Goal: Task Accomplishment & Management: Manage account settings

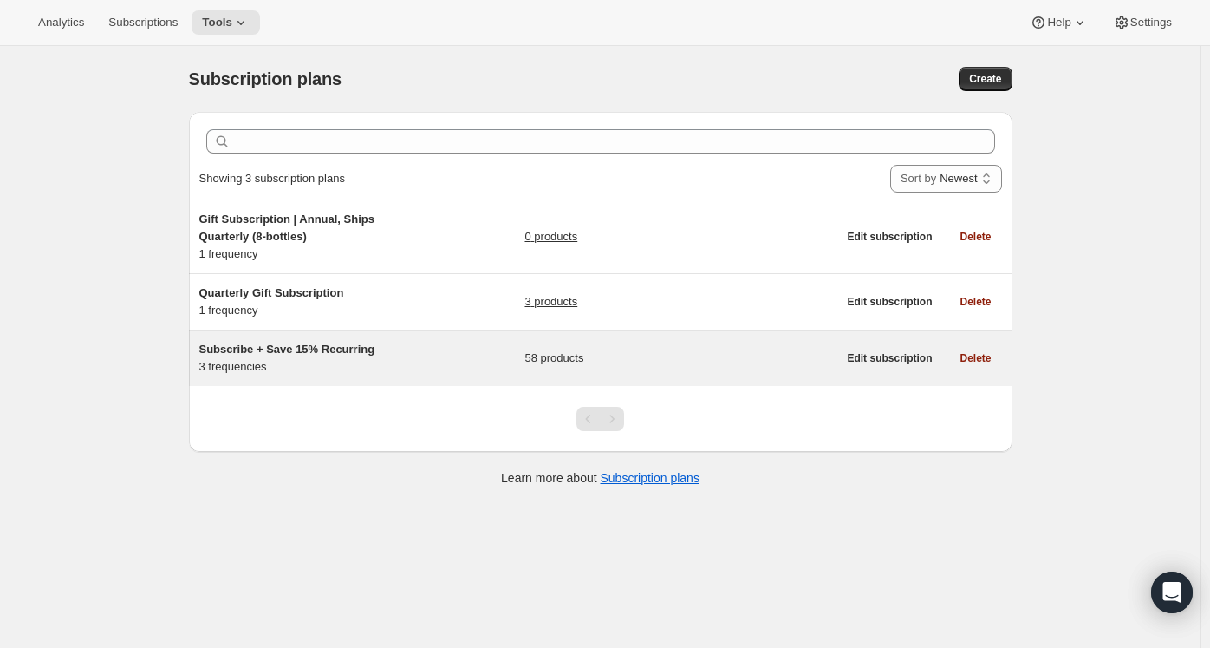
click at [341, 353] on span "Subscribe + Save 15% Recurring" at bounding box center [287, 348] width 176 height 13
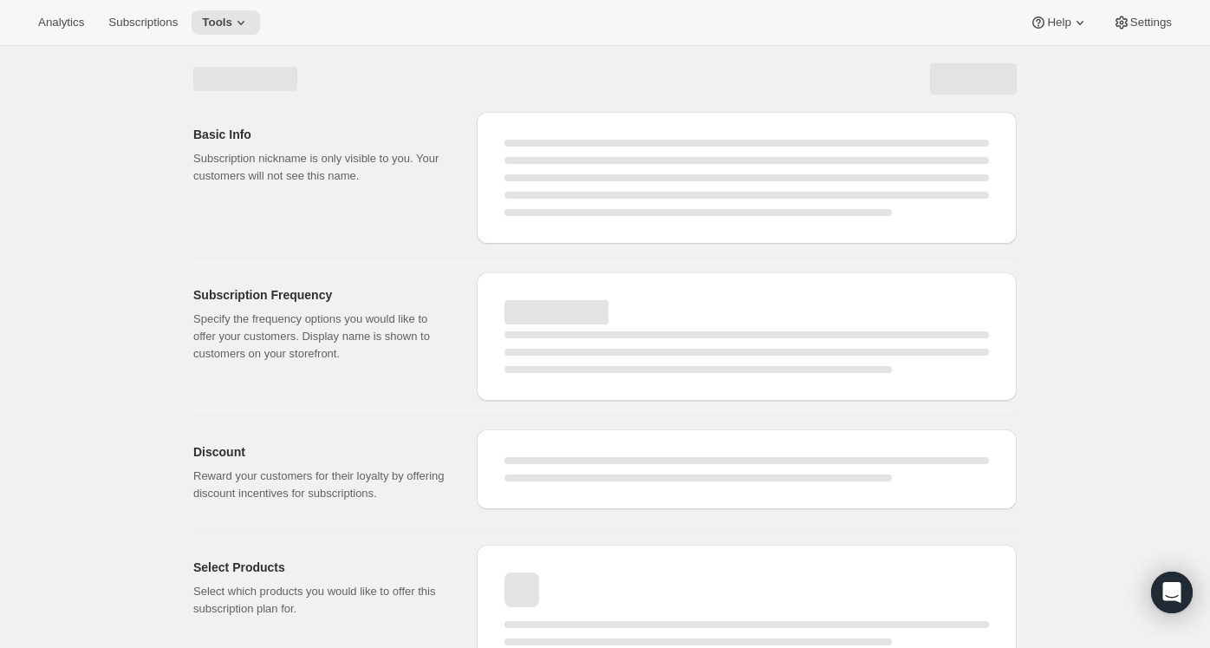
select select "WEEK"
select select "MONTH"
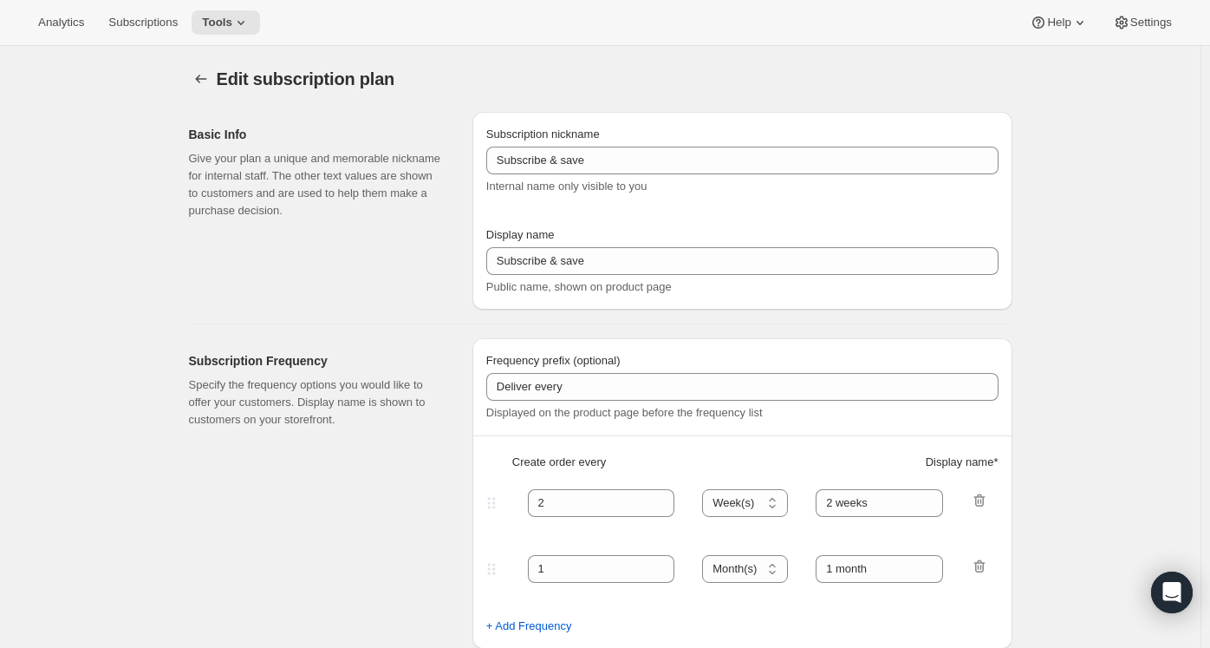
type input "Subscribe + Save 15% Recurring"
type input "Subscribe + Save 15%"
type input "Deliver Every"
type input "1"
select select "MONTH"
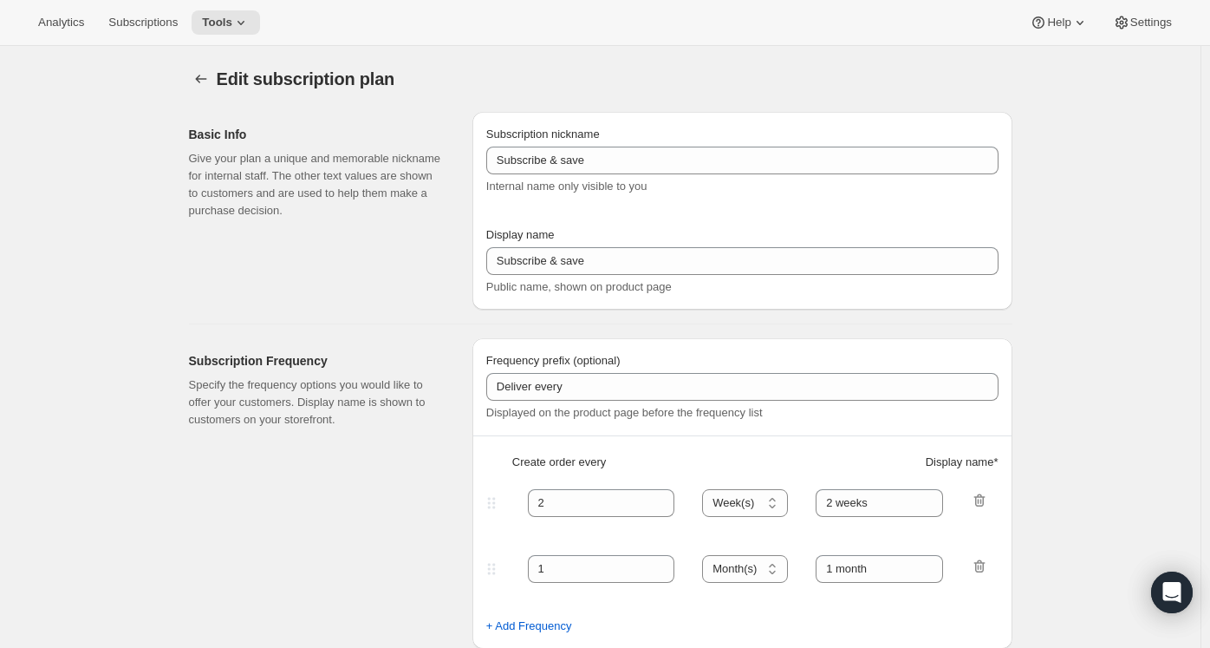
type input "1 month"
type input "2"
type input "2 months"
type input "15"
type input "No obligation. Modify or cancel your subscription anytime."
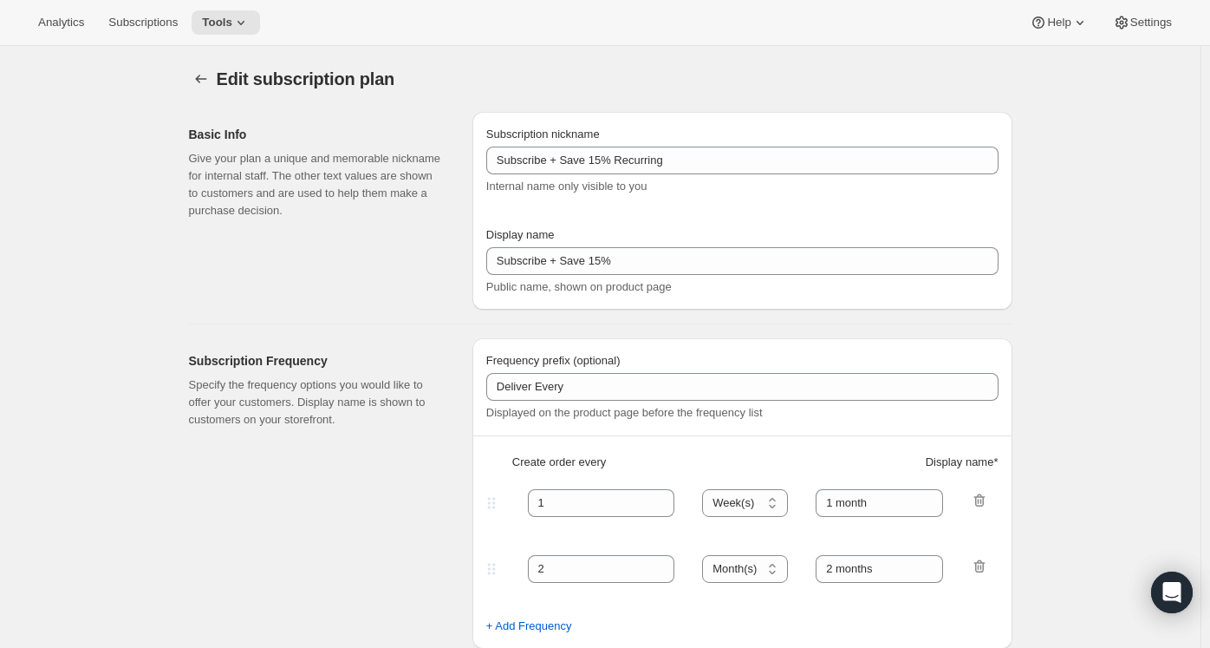
select select "MONTH"
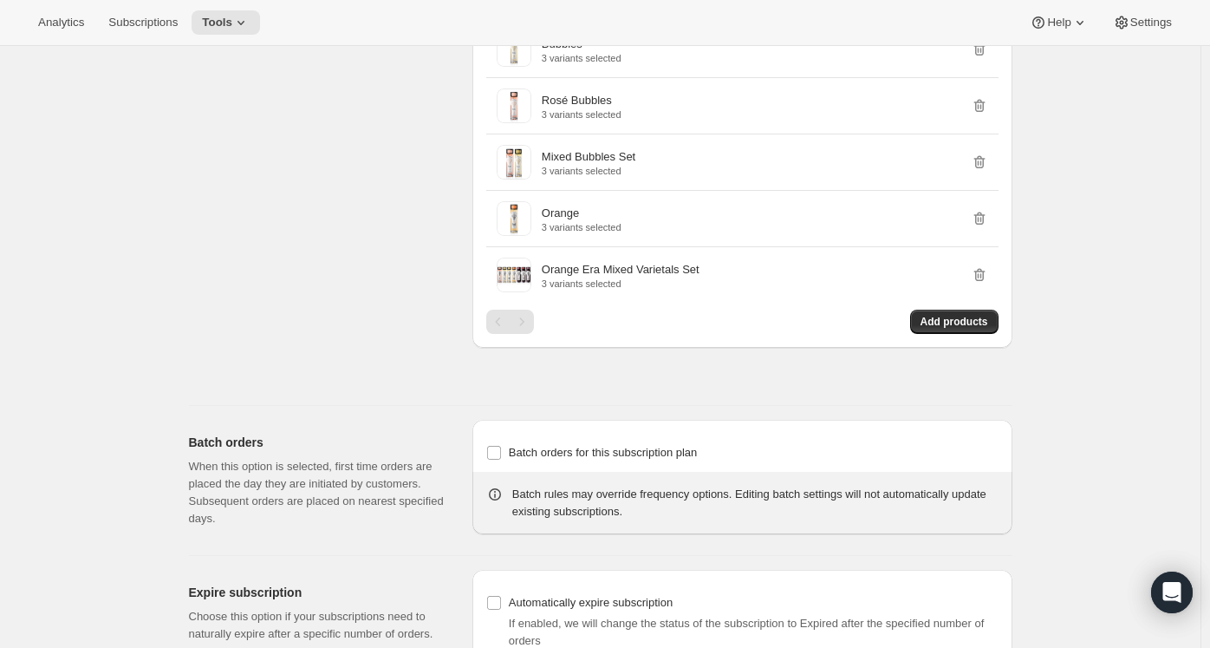
scroll to position [2168, 0]
